Goal: Communication & Community: Ask a question

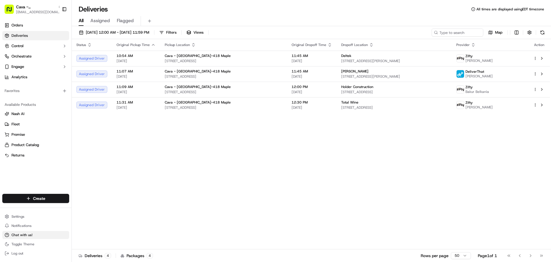
click at [27, 233] on span "Chat with us!" at bounding box center [21, 234] width 21 height 5
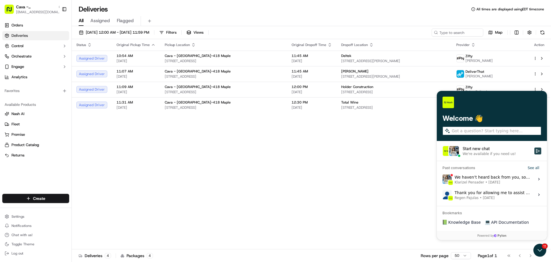
click at [537, 150] on icon "Start new chat" at bounding box center [538, 151] width 4 height 4
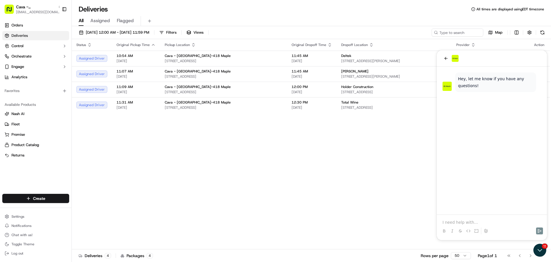
click at [500, 221] on p at bounding box center [492, 222] width 99 height 6
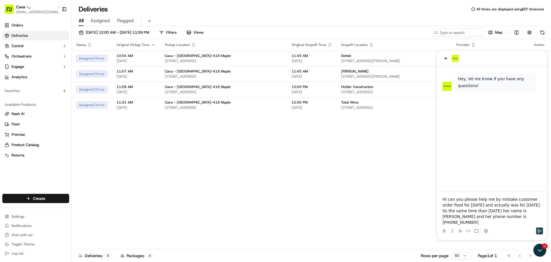
click at [540, 231] on icon "Send" at bounding box center [539, 230] width 5 height 5
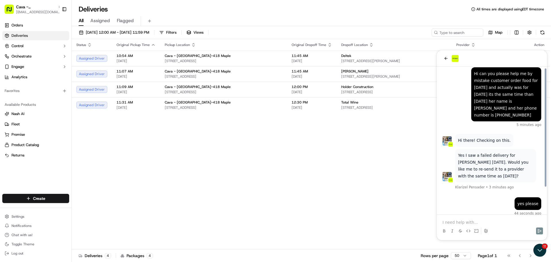
scroll to position [33, 0]
